Goal: Transaction & Acquisition: Purchase product/service

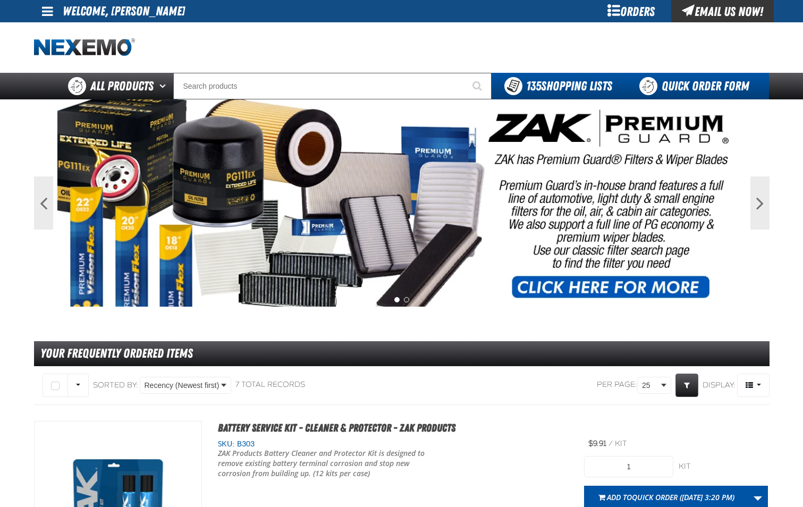
click at [663, 87] on link "Quick Order Form" at bounding box center [697, 86] width 144 height 27
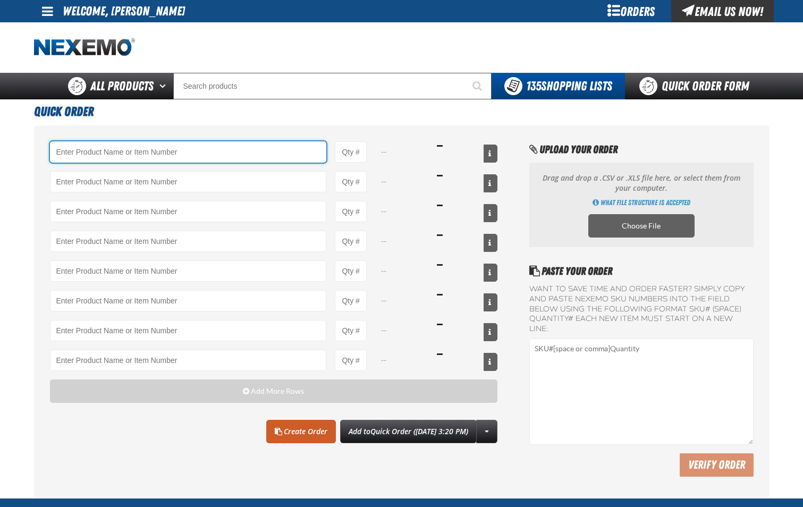
click at [160, 156] on input "Product" at bounding box center [188, 151] width 277 height 21
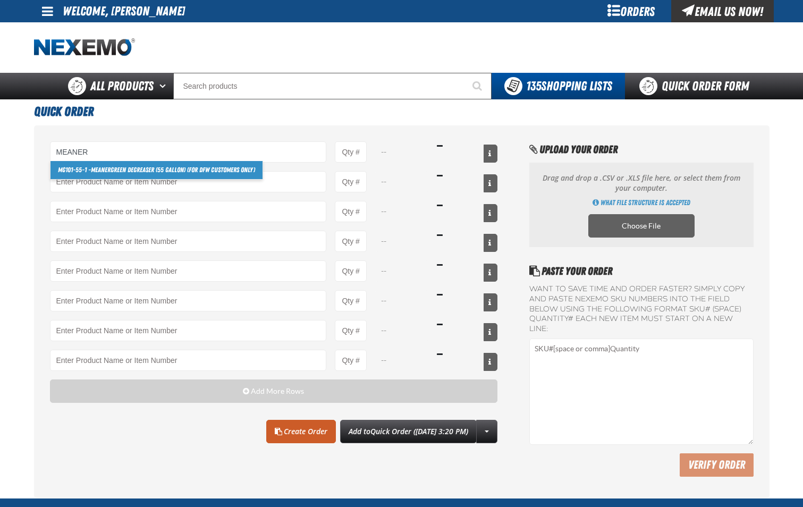
click at [154, 173] on link "MG101-55-1 - Meaner Green Degreaser (55 gallon) (For DFW customers ONLY)" at bounding box center [156, 170] width 212 height 18
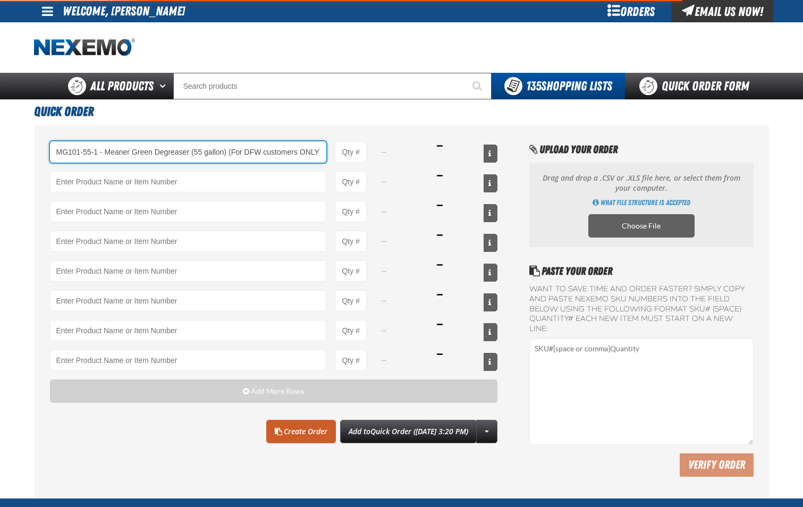
scroll to position [0, 2]
type input "MG101-55-1 - Meaner Green Degreaser (55 gallon) (For DFW customers ONLY)"
type input "1"
select select "drum"
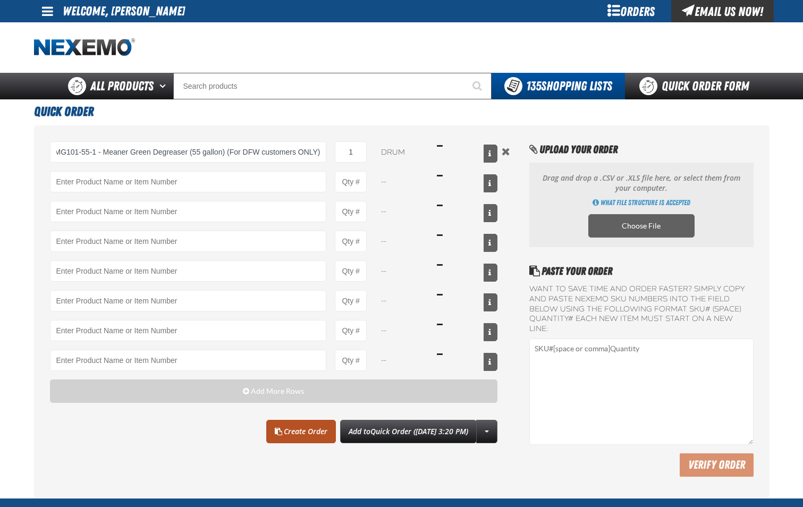
click at [288, 428] on link "Create Order" at bounding box center [301, 431] width 70 height 23
type input "MG101-55-1 - Meaner Green Degreaser (55 gallon) (For DFW customers ONLY)"
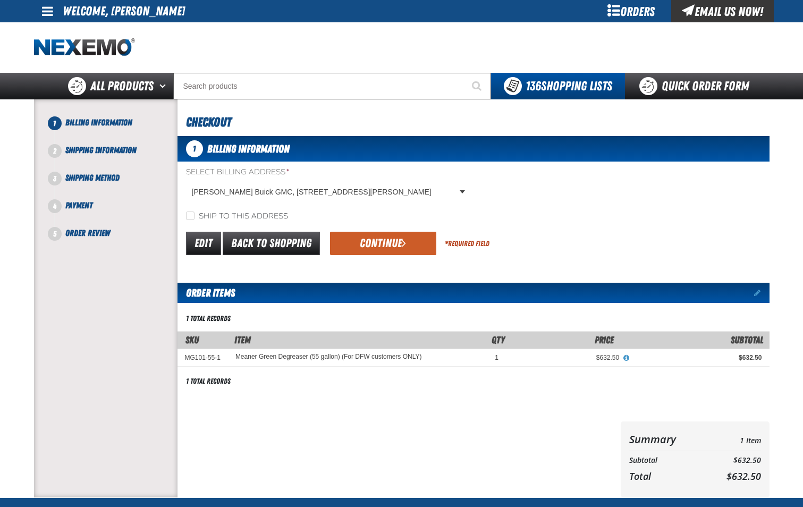
click at [409, 246] on button "Continue" at bounding box center [383, 243] width 106 height 23
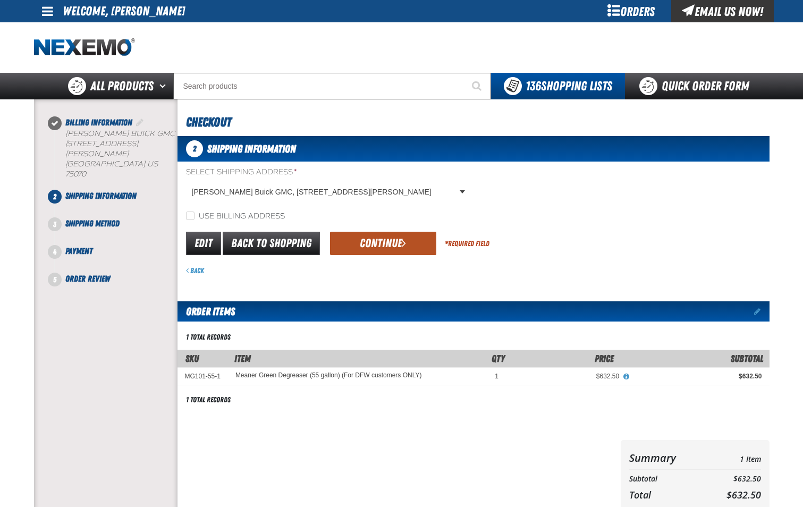
click at [402, 238] on span "submit" at bounding box center [404, 243] width 4 height 12
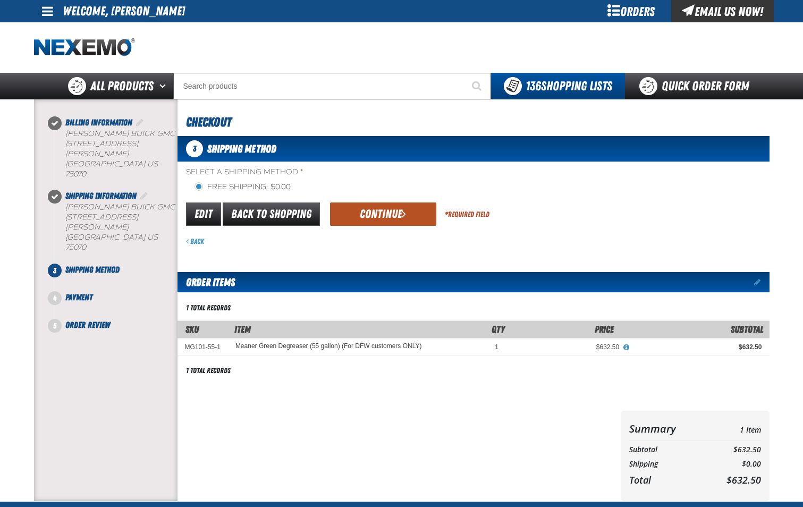
click at [408, 209] on button "Continue" at bounding box center [383, 213] width 106 height 23
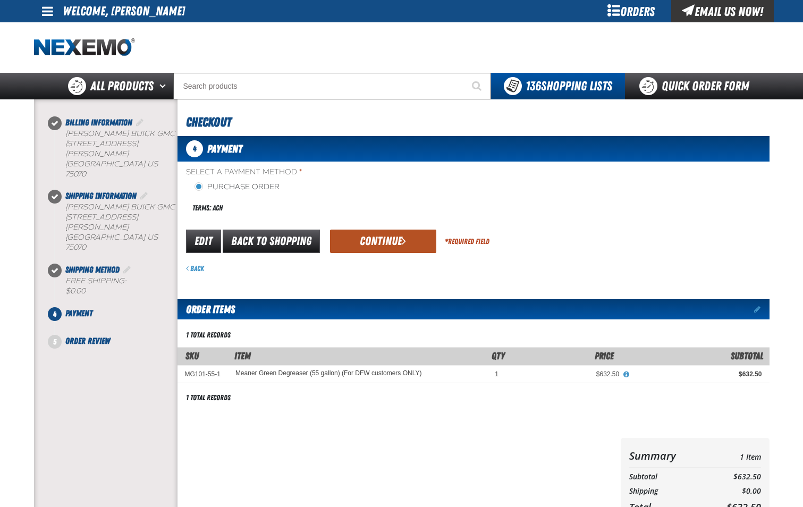
click at [393, 241] on button "Continue" at bounding box center [383, 241] width 106 height 23
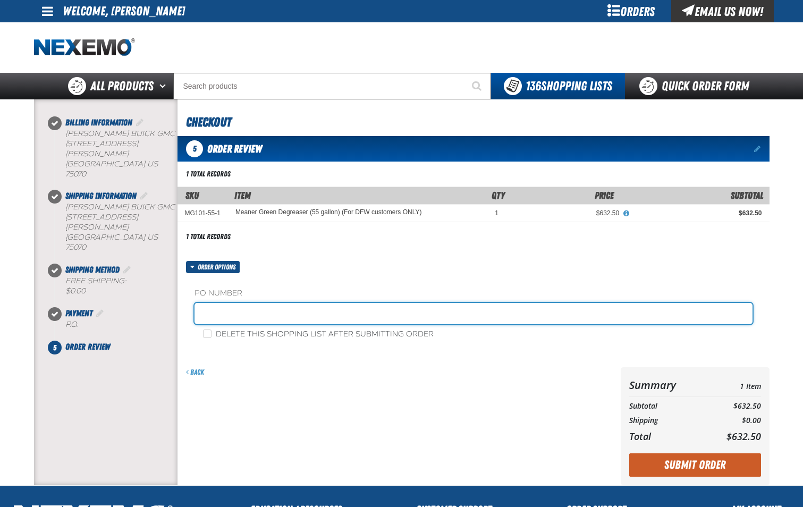
click at [360, 316] on input "text" at bounding box center [474, 313] width 558 height 21
type input "SHOP-JL"
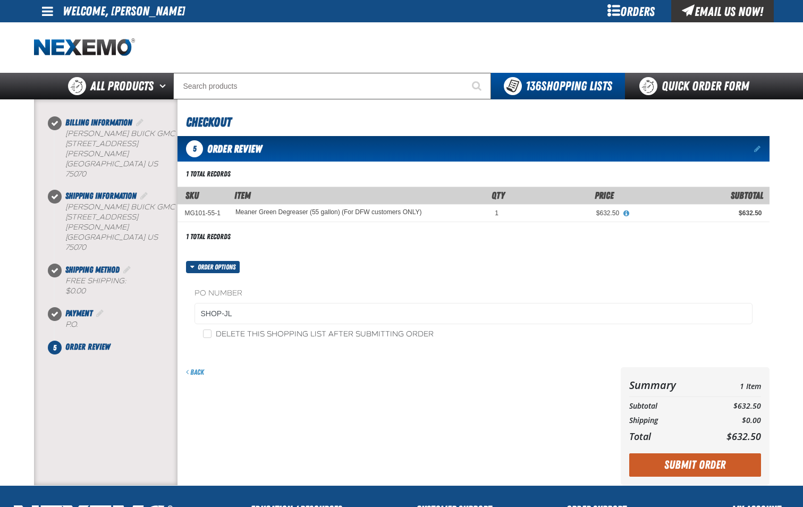
click at [200, 335] on div "Delete this shopping list after submitting order" at bounding box center [474, 333] width 558 height 11
click at [208, 334] on input "Delete this shopping list after submitting order" at bounding box center [207, 333] width 9 height 9
checkbox input "true"
click at [694, 458] on button "Submit Order" at bounding box center [695, 464] width 132 height 23
